Goal: Task Accomplishment & Management: Manage account settings

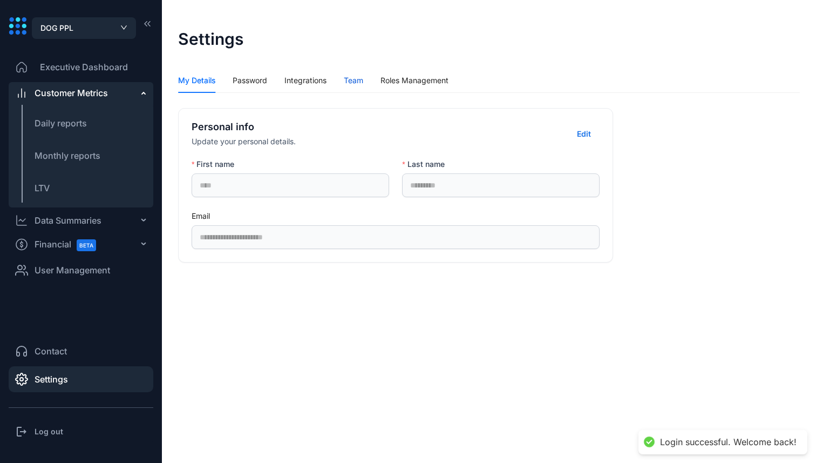
click at [361, 83] on div "Team" at bounding box center [353, 80] width 19 height 12
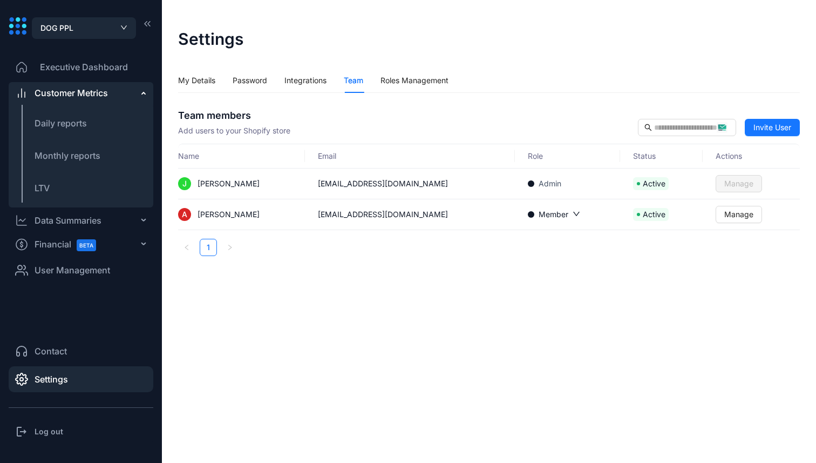
click at [573, 212] on icon "down" at bounding box center [577, 214] width 8 height 8
click at [433, 83] on div "Roles Management" at bounding box center [415, 80] width 68 height 12
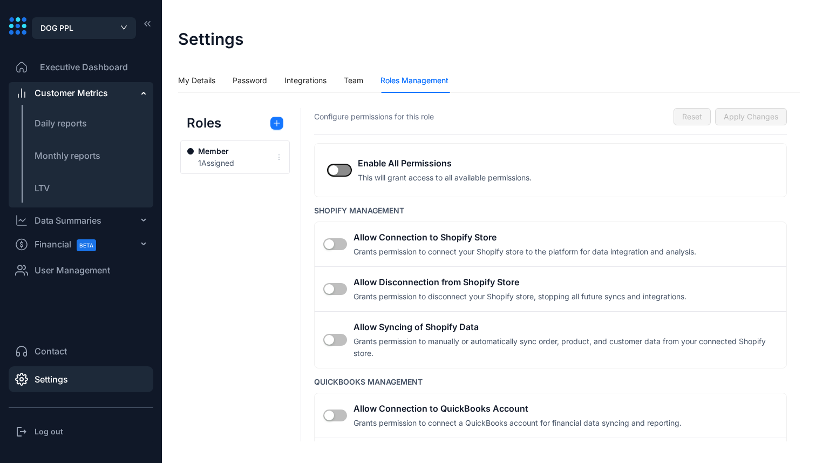
click at [332, 166] on div "button" at bounding box center [334, 170] width 10 height 10
click at [753, 117] on span "Apply Changes" at bounding box center [751, 117] width 55 height 12
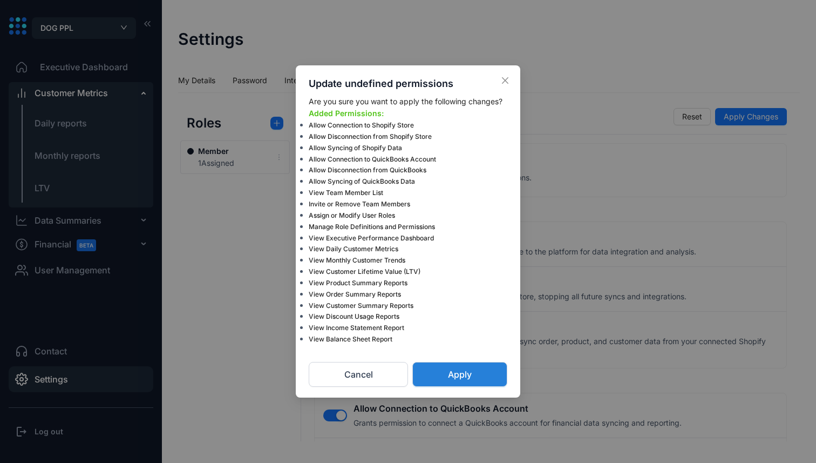
click at [477, 371] on button "Apply" at bounding box center [459, 374] width 95 height 25
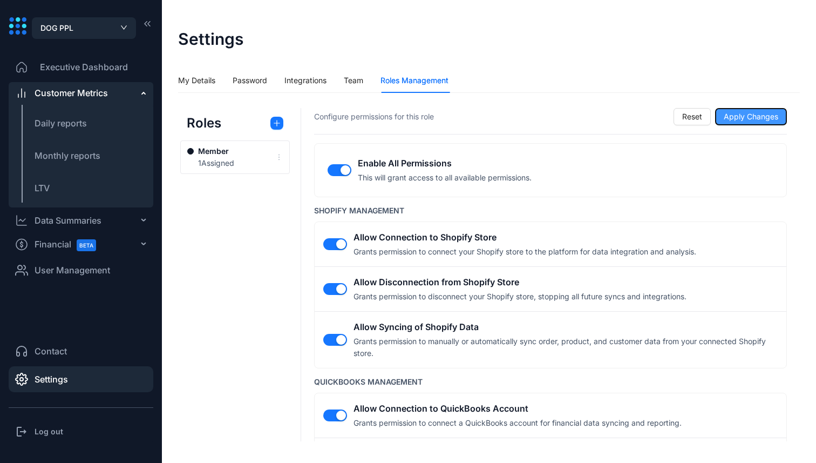
click at [763, 118] on span "Apply Changes" at bounding box center [751, 117] width 55 height 12
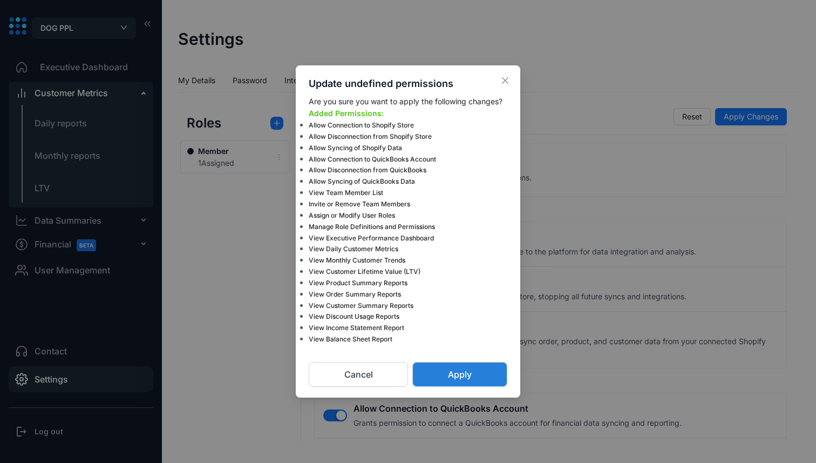
click at [475, 373] on button "Apply" at bounding box center [459, 374] width 95 height 25
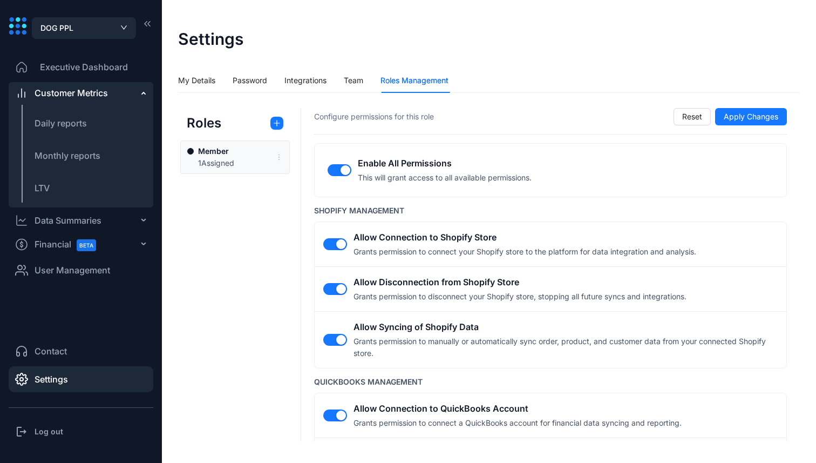
click at [248, 142] on div "Member 1 Assigned" at bounding box center [235, 156] width 110 height 33
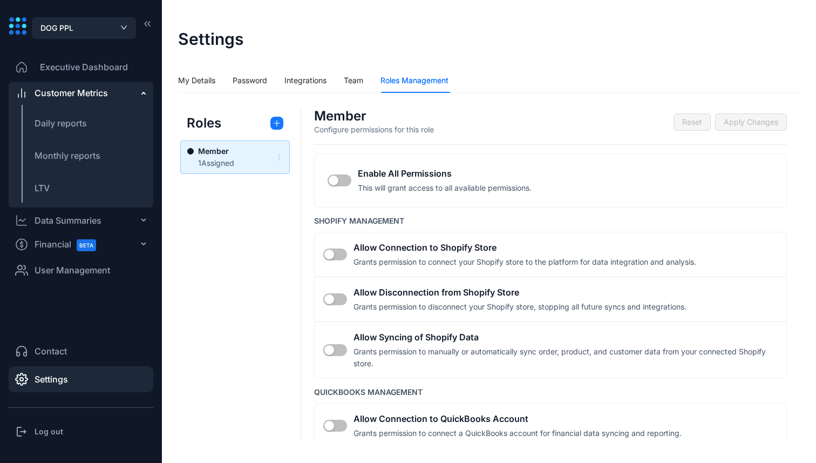
click at [248, 142] on div "Member 1 Assigned" at bounding box center [235, 156] width 110 height 33
click at [334, 179] on div "button" at bounding box center [334, 180] width 10 height 10
click at [736, 121] on span "Apply Changes" at bounding box center [751, 122] width 55 height 12
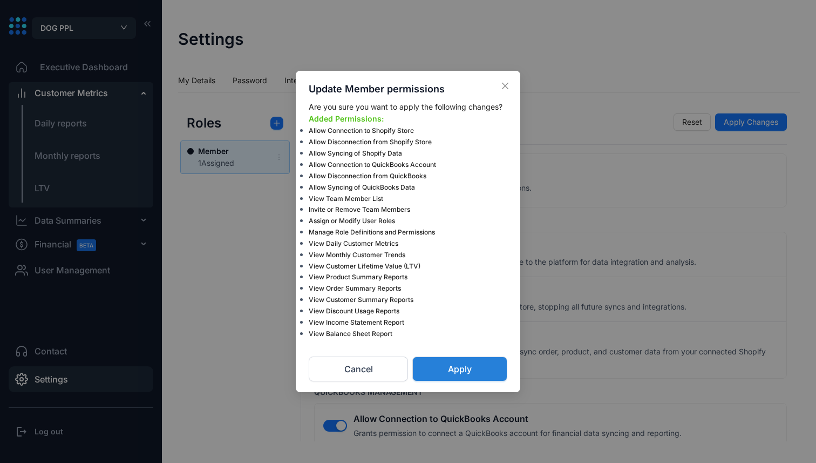
click at [479, 362] on button "Apply" at bounding box center [459, 368] width 95 height 25
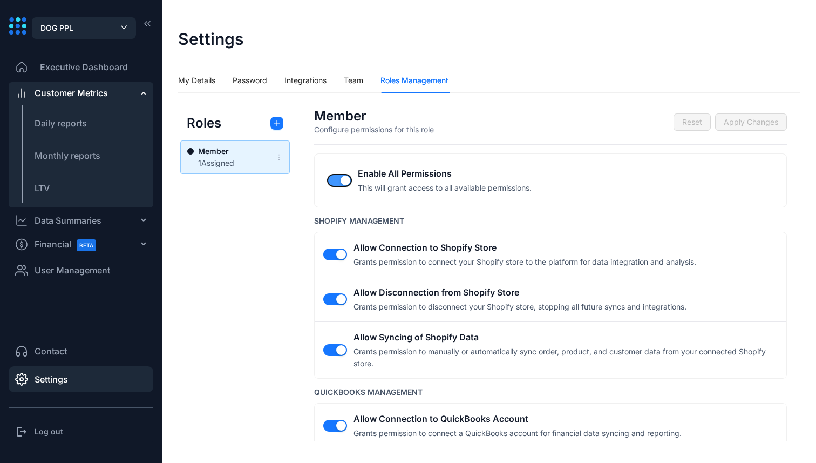
click at [343, 181] on div "button" at bounding box center [346, 180] width 10 height 10
click at [252, 150] on div "Member 1 Assigned" at bounding box center [231, 157] width 88 height 24
click at [762, 127] on span "Apply Changes" at bounding box center [751, 122] width 55 height 12
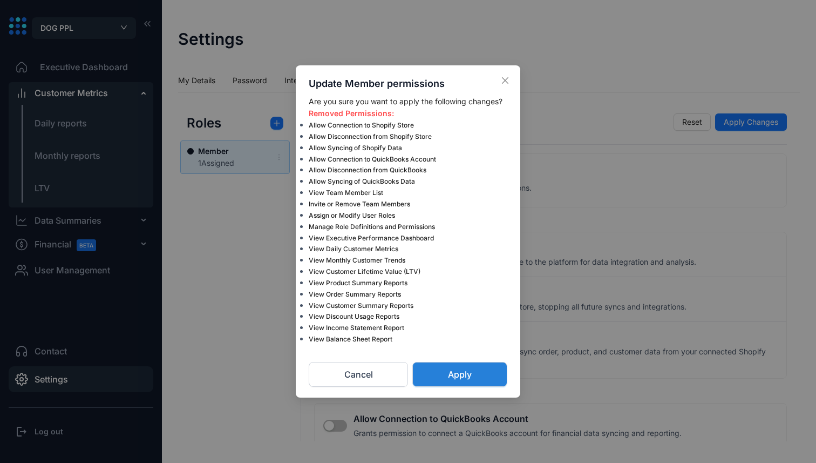
click at [494, 364] on button "Apply" at bounding box center [459, 374] width 95 height 25
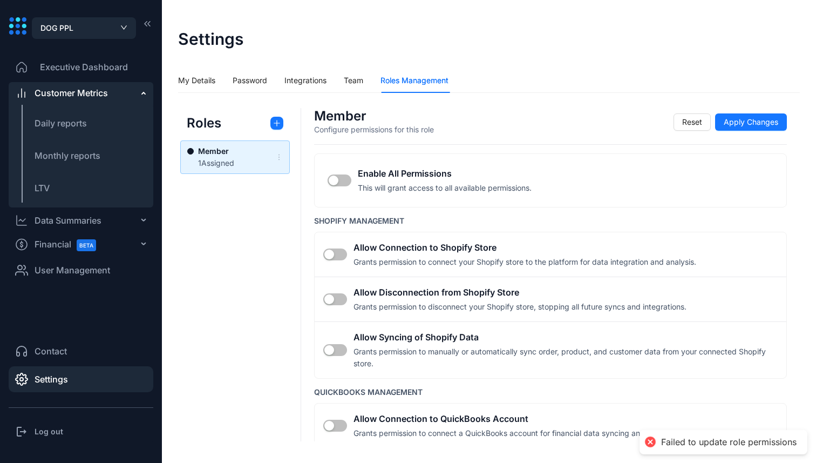
click at [254, 150] on div "Member 1 Assigned" at bounding box center [231, 157] width 88 height 24
click at [733, 126] on span "Apply Changes" at bounding box center [751, 122] width 55 height 12
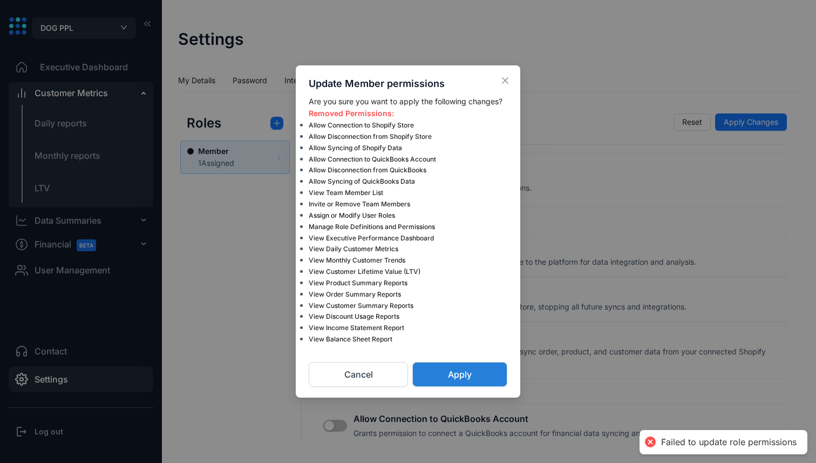
click at [456, 368] on span "Apply" at bounding box center [460, 374] width 24 height 13
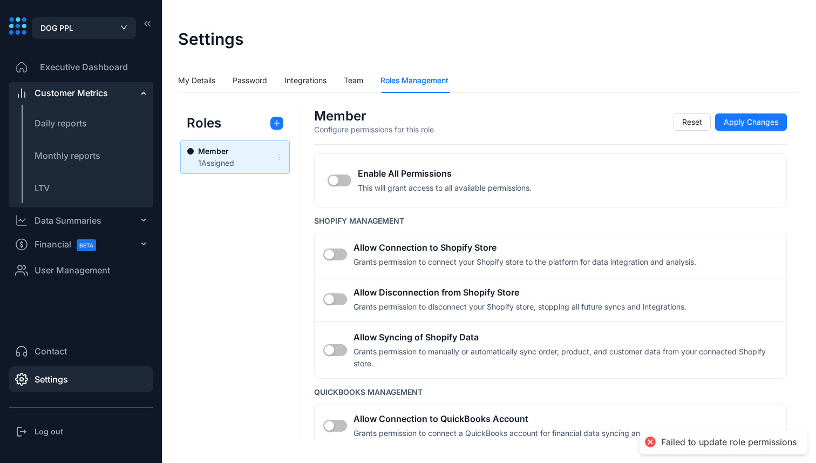
click at [70, 357] on li "Contact" at bounding box center [81, 351] width 145 height 26
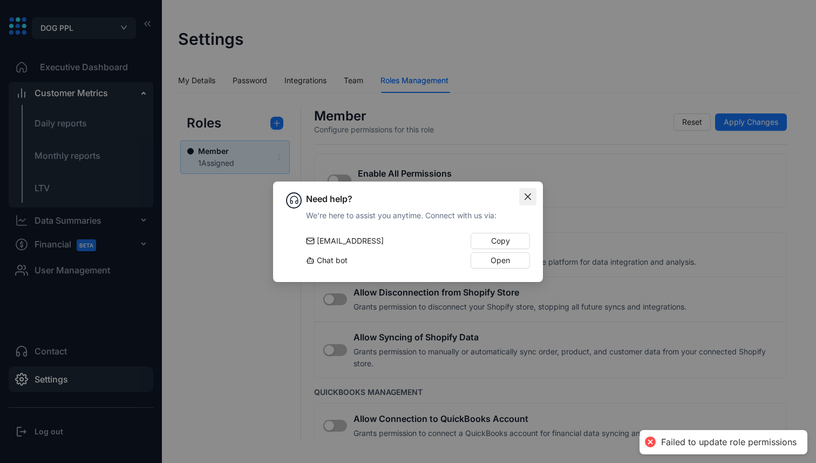
click at [529, 193] on icon "close" at bounding box center [528, 196] width 9 height 9
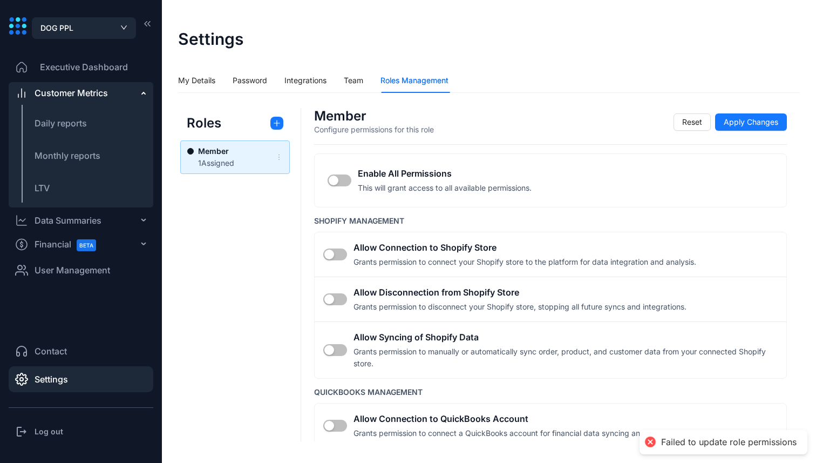
click at [63, 244] on span "Financial BETA" at bounding box center [70, 244] width 71 height 24
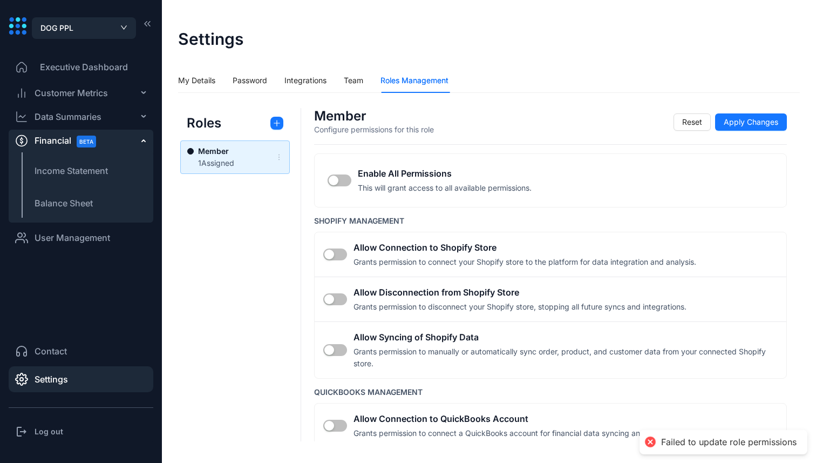
click at [63, 244] on li "User Management" at bounding box center [81, 238] width 145 height 26
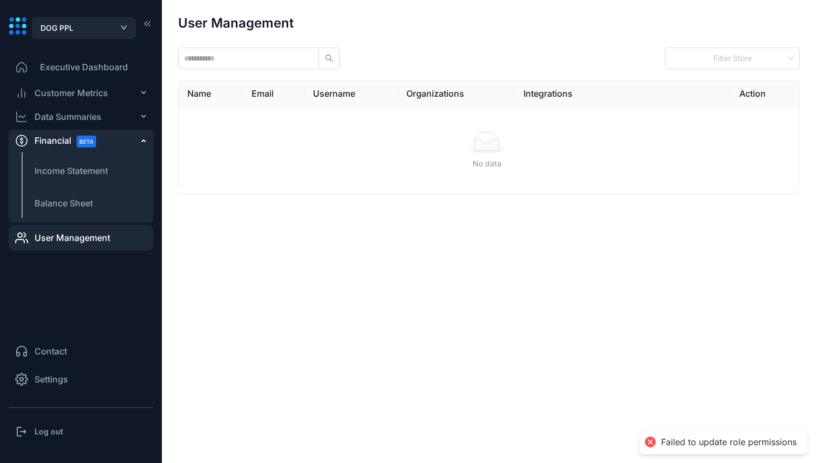
click at [63, 381] on span "Settings" at bounding box center [51, 378] width 33 height 13
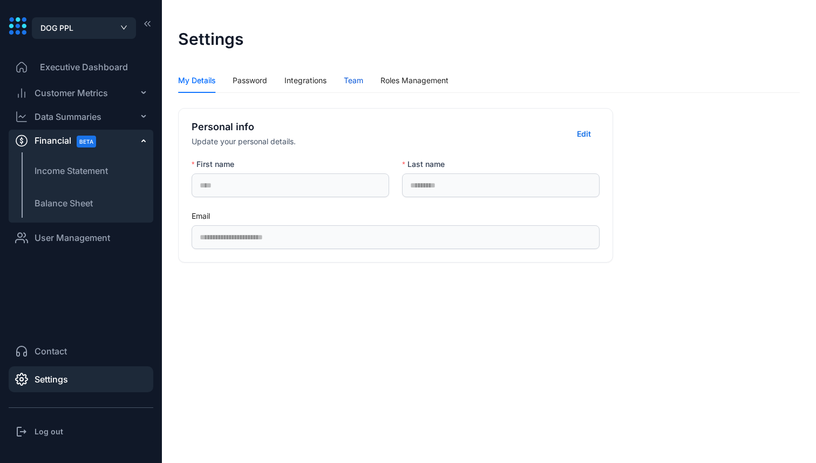
click at [355, 84] on div "Team" at bounding box center [353, 80] width 19 height 12
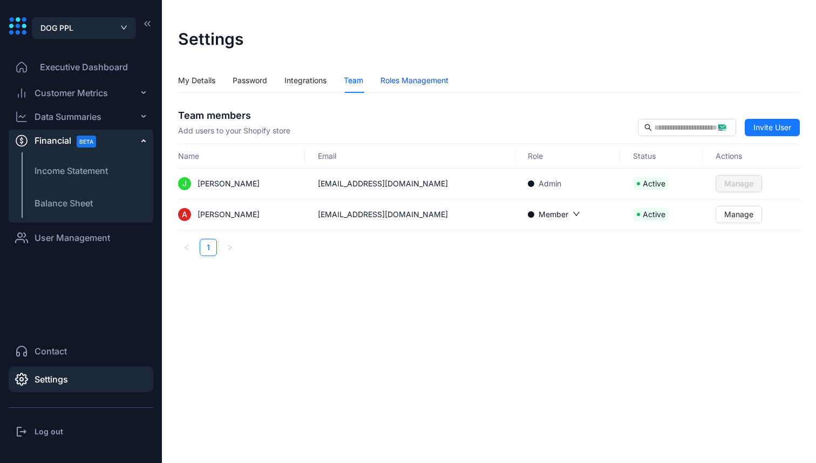
click at [400, 84] on div "Roles Management" at bounding box center [415, 80] width 68 height 12
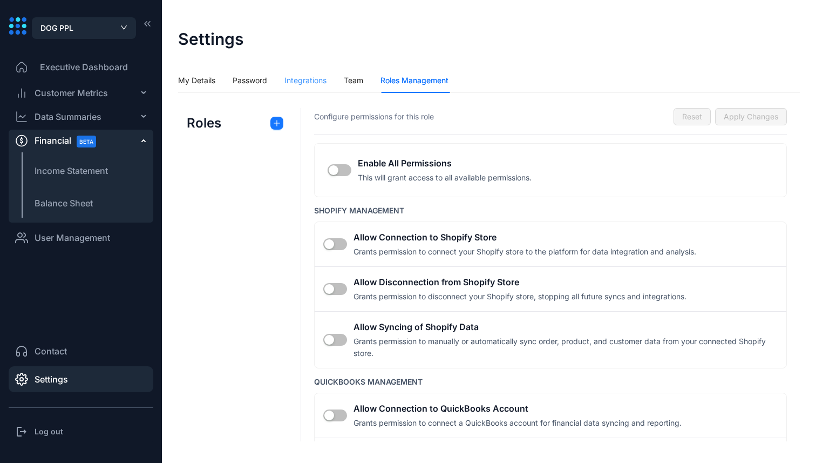
click at [308, 73] on div "Integrations" at bounding box center [305, 80] width 42 height 25
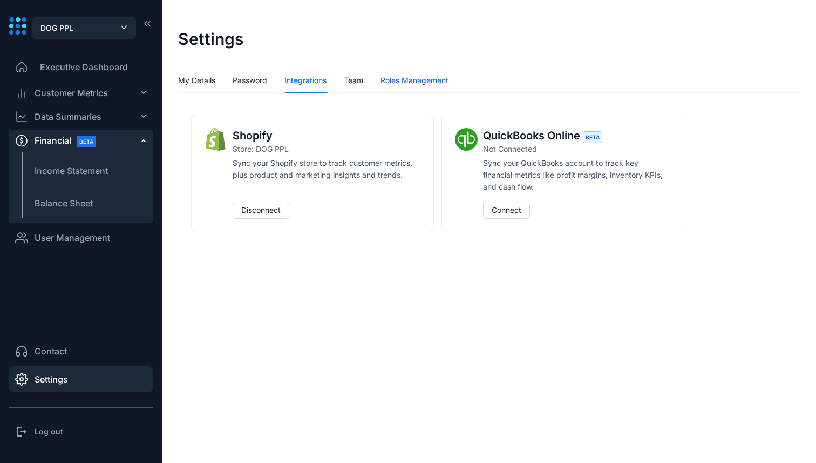
click at [400, 84] on div "Roles Management" at bounding box center [415, 80] width 68 height 12
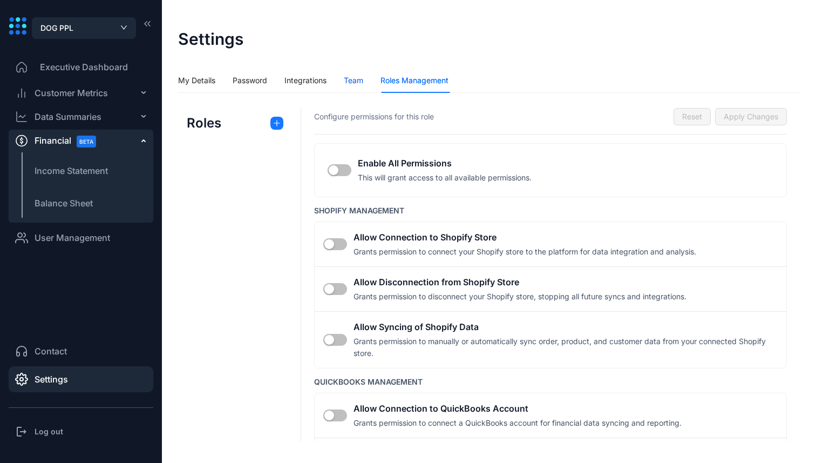
click at [350, 83] on div "Team" at bounding box center [353, 80] width 19 height 12
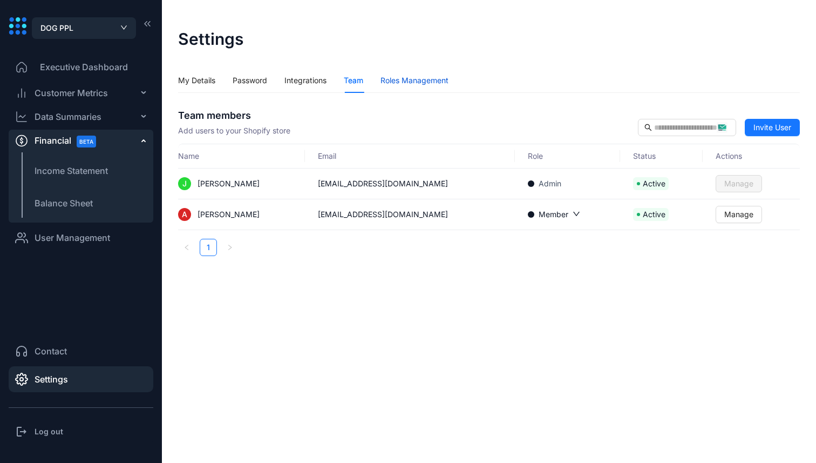
click at [415, 82] on div "Roles Management" at bounding box center [415, 80] width 68 height 12
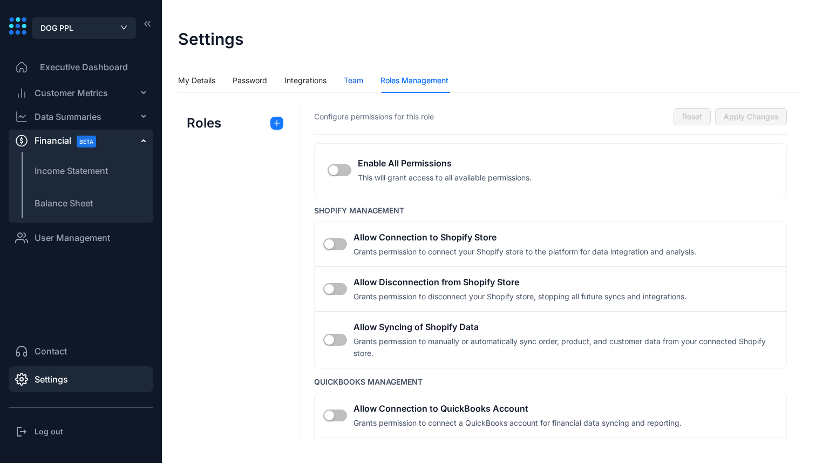
click at [355, 85] on div "Team" at bounding box center [353, 80] width 19 height 12
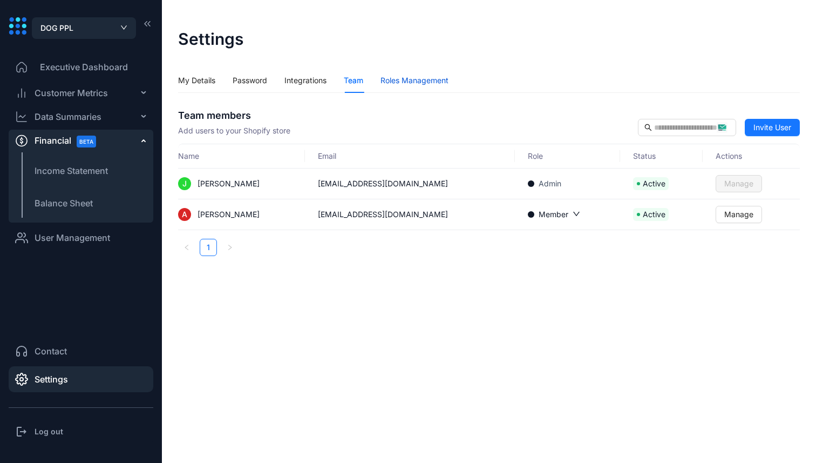
click at [416, 77] on div "Roles Management" at bounding box center [415, 80] width 68 height 12
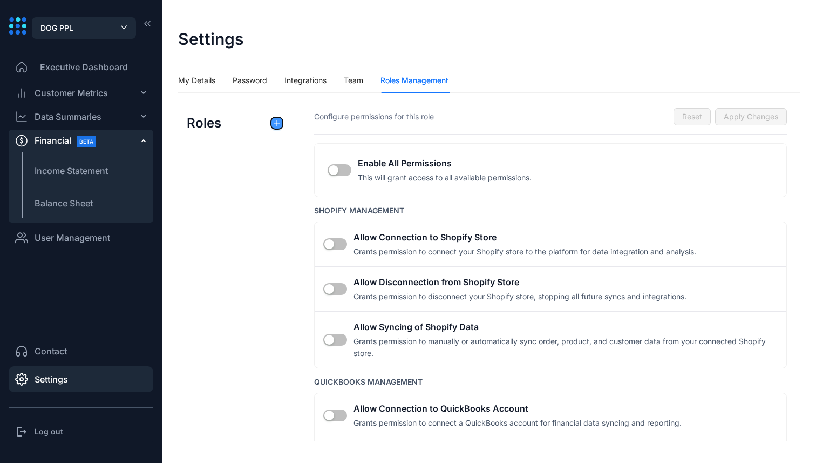
click at [277, 124] on icon "plus" at bounding box center [277, 123] width 8 height 8
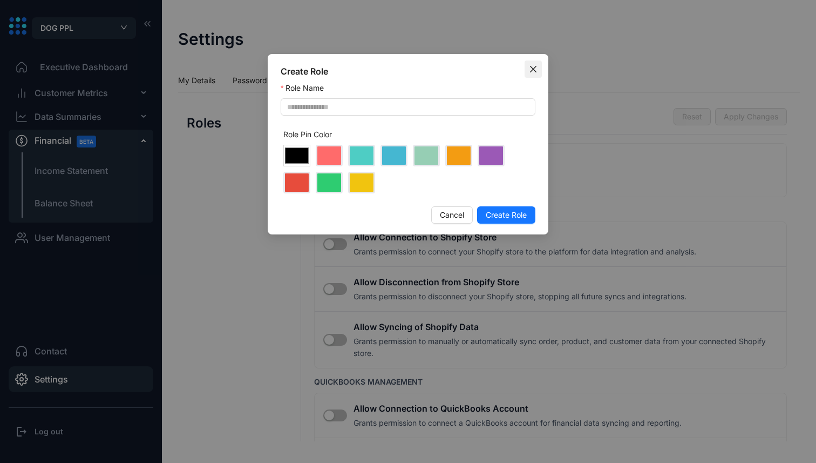
click at [535, 65] on icon "close" at bounding box center [533, 69] width 9 height 9
type input "*******"
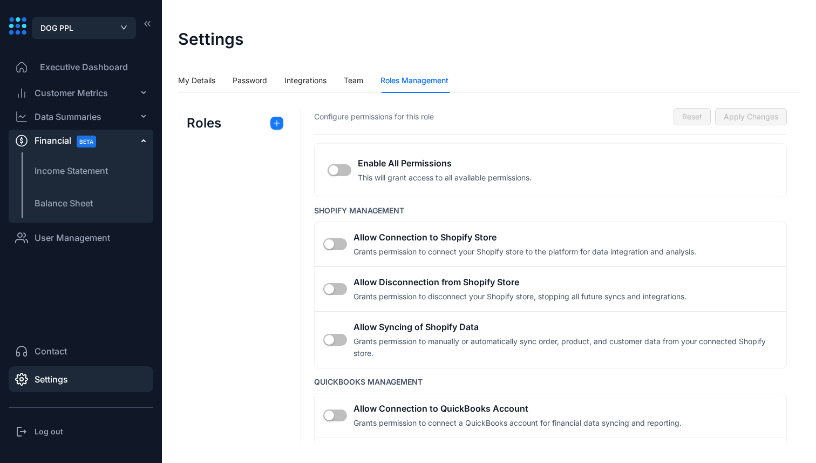
click at [60, 415] on div "Contact Settings Log out" at bounding box center [81, 382] width 145 height 119
click at [49, 436] on h3 "Log out" at bounding box center [49, 431] width 29 height 11
click at [71, 427] on div "Log out" at bounding box center [81, 431] width 145 height 22
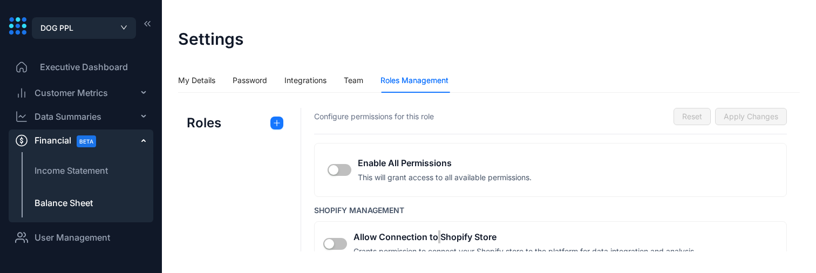
scroll to position [119, 0]
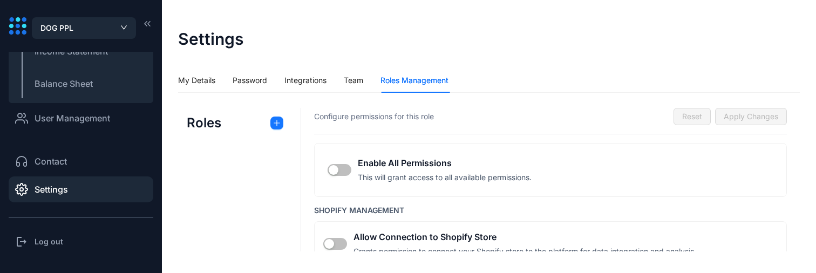
click at [62, 237] on h3 "Log out" at bounding box center [49, 241] width 29 height 11
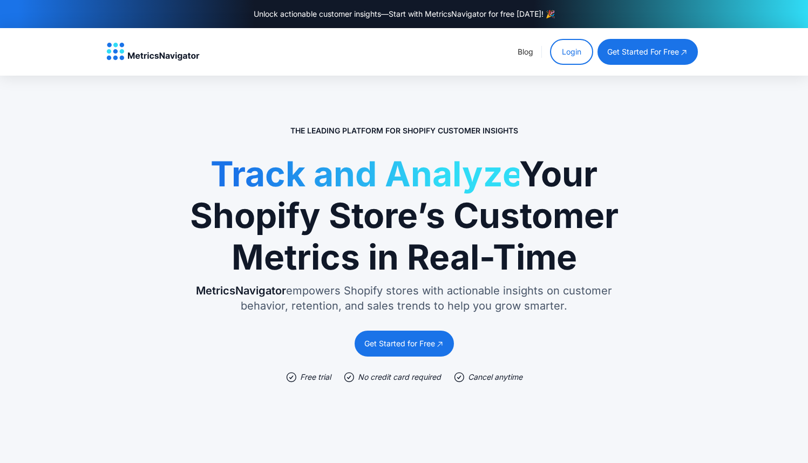
click at [582, 62] on link "Login" at bounding box center [571, 52] width 43 height 26
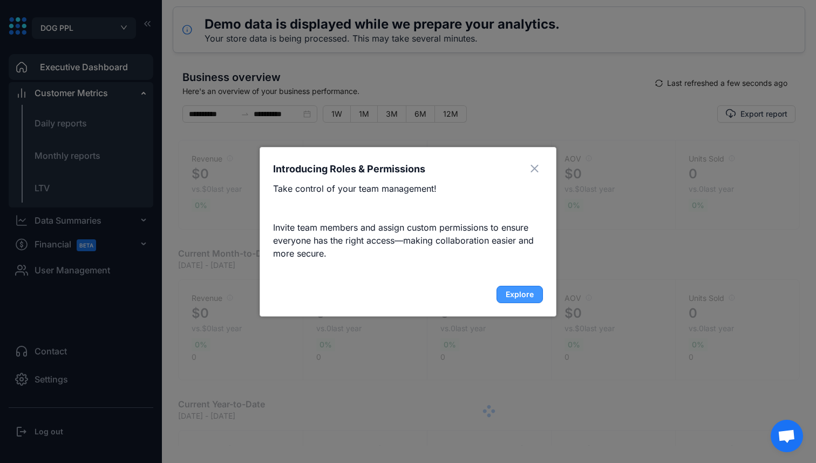
click at [520, 289] on span "Explore" at bounding box center [520, 294] width 28 height 11
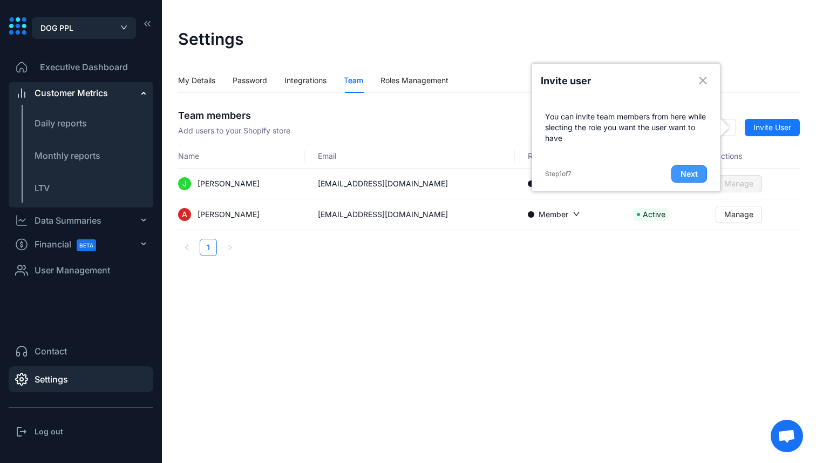
click at [697, 172] on button "Next" at bounding box center [689, 173] width 36 height 17
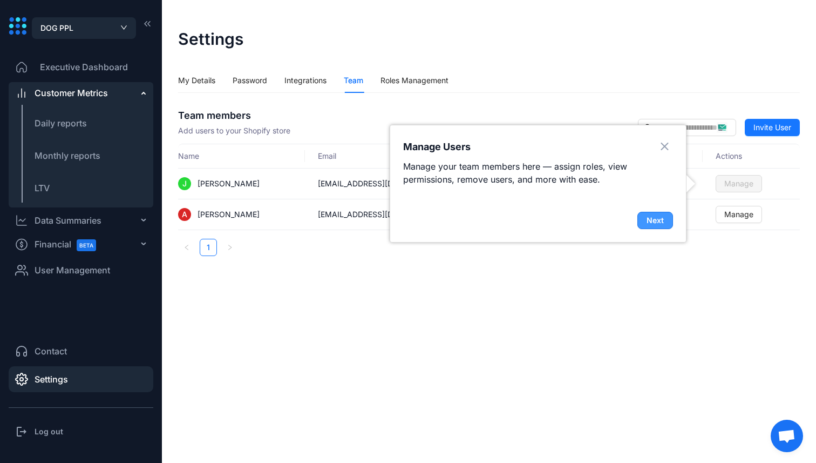
click at [665, 222] on button "Next" at bounding box center [655, 220] width 36 height 17
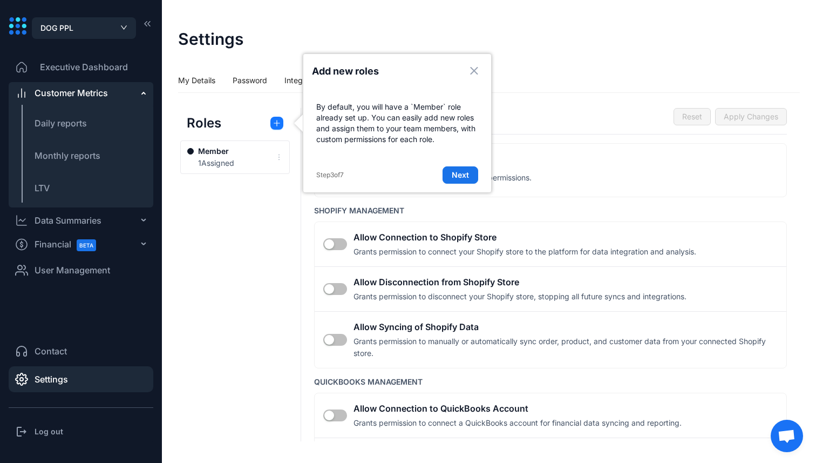
scroll to position [30, 0]
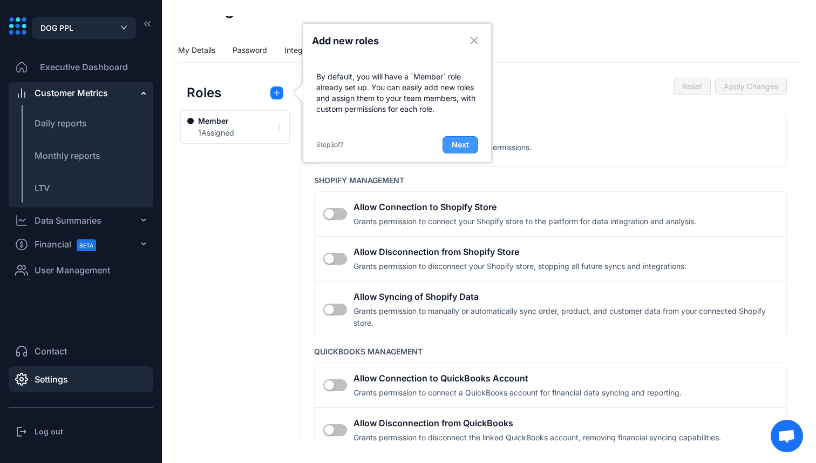
click at [458, 140] on span "Next" at bounding box center [460, 144] width 17 height 11
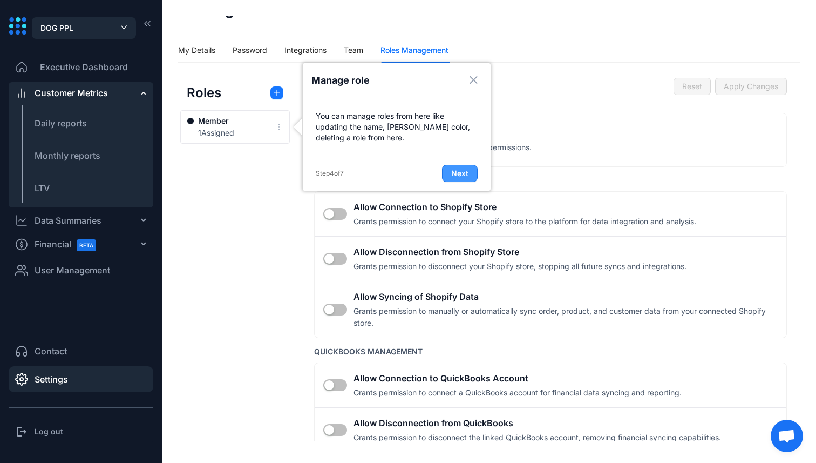
click at [465, 165] on button "Next" at bounding box center [460, 173] width 36 height 17
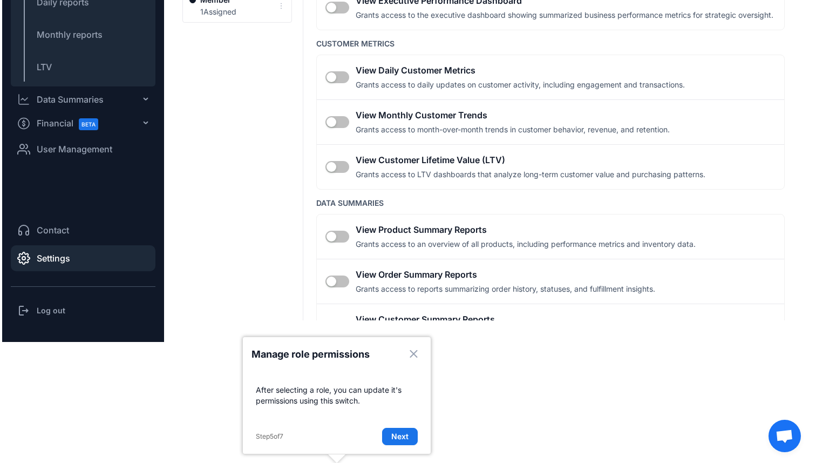
scroll to position [0, 0]
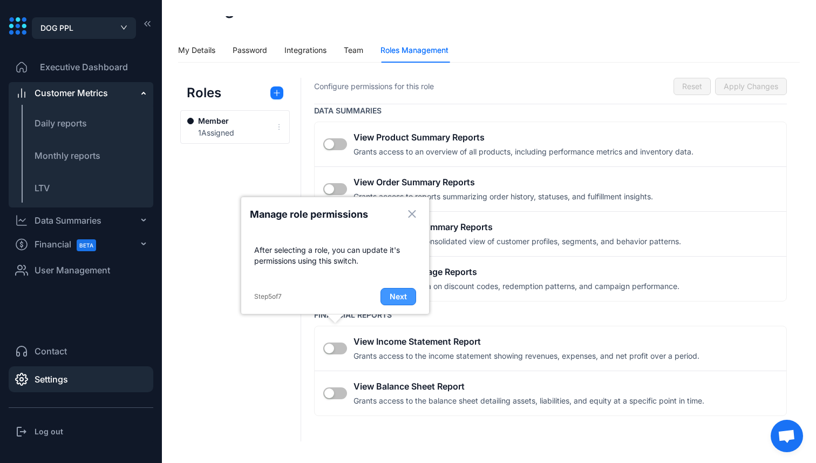
click at [411, 299] on button "Next" at bounding box center [399, 296] width 36 height 17
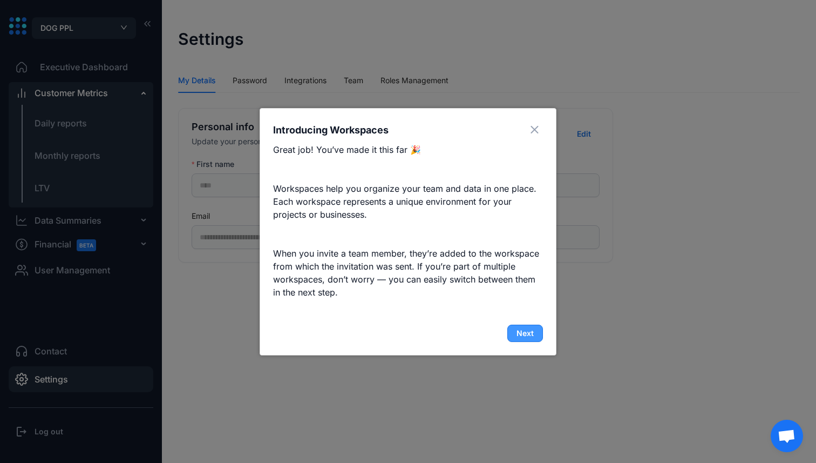
click at [520, 329] on span "Next" at bounding box center [525, 333] width 17 height 11
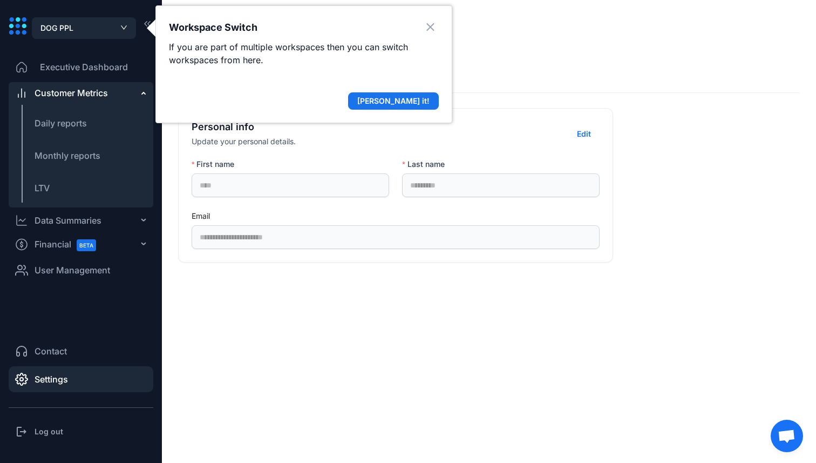
click at [51, 436] on h3 "Log out" at bounding box center [49, 431] width 29 height 11
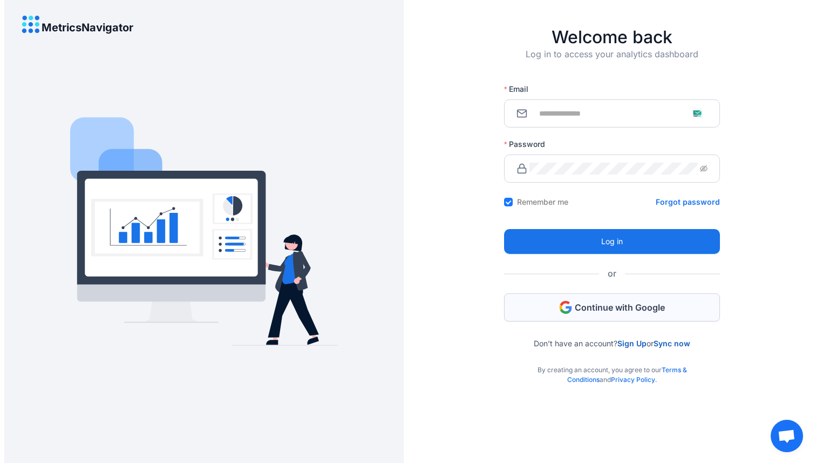
click at [567, 308] on icon "button" at bounding box center [565, 307] width 13 height 13
